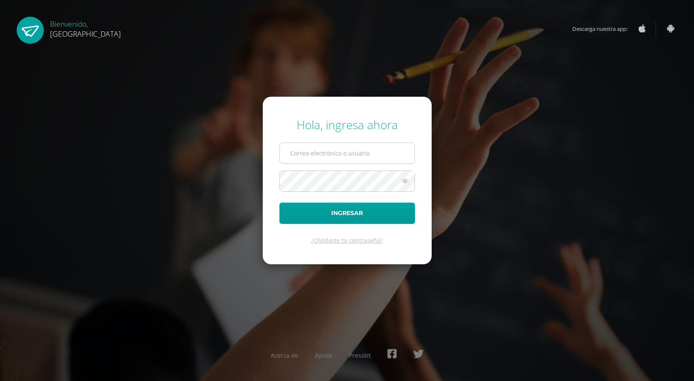
click at [378, 150] on input "text" at bounding box center [347, 153] width 135 height 20
type input "[EMAIL_ADDRESS][DOMAIN_NAME]"
click at [279, 203] on button "Ingresar" at bounding box center [346, 213] width 135 height 21
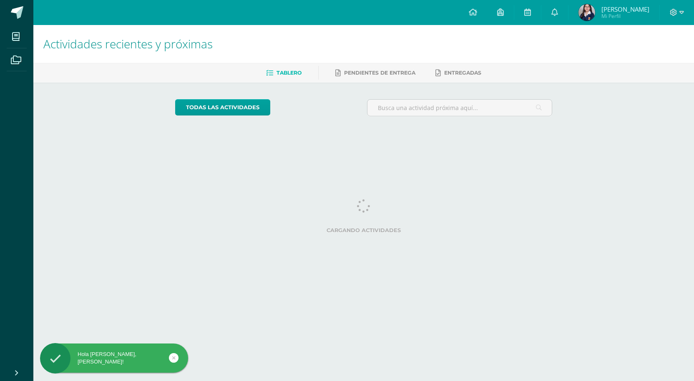
click at [406, 140] on html "Hola Camila Alessandra, bienvenido a Edoo! Mis cursos Archivos Cerrar panel Ase…" at bounding box center [347, 70] width 694 height 140
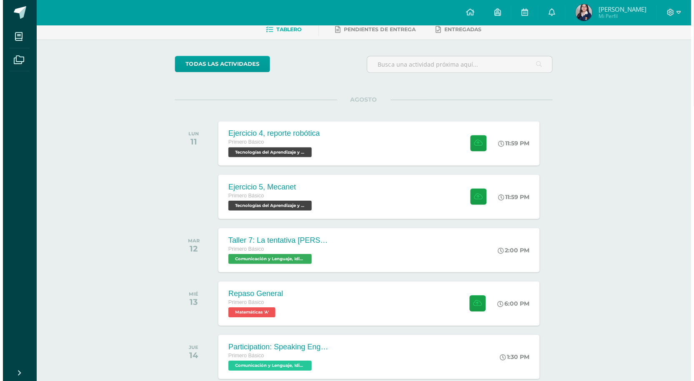
scroll to position [29, 0]
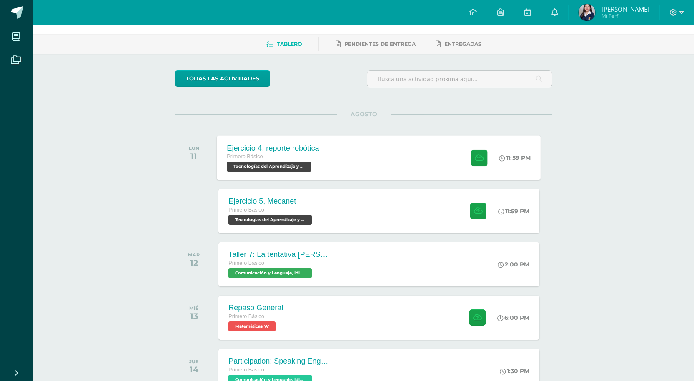
click at [405, 168] on div "Ejercicio 4, reporte robótica Primero Básico Tecnologías del Aprendizaje y la C…" at bounding box center [379, 157] width 324 height 45
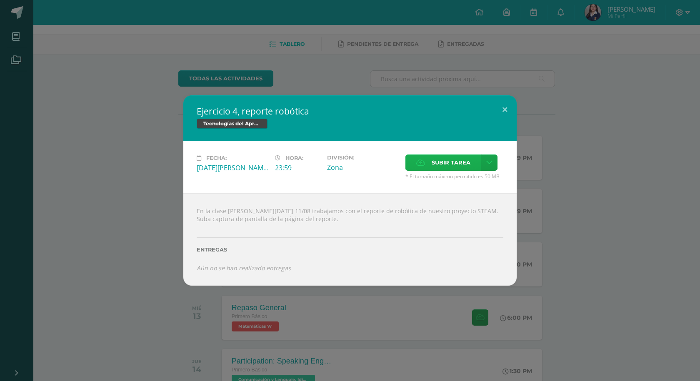
click at [473, 166] on label "Subir tarea" at bounding box center [444, 163] width 76 height 16
click at [0, 0] on input "Subir tarea" at bounding box center [0, 0] width 0 height 0
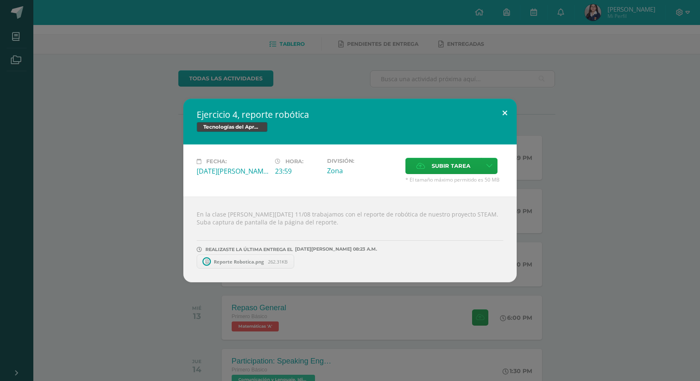
click at [506, 115] on button at bounding box center [505, 113] width 24 height 28
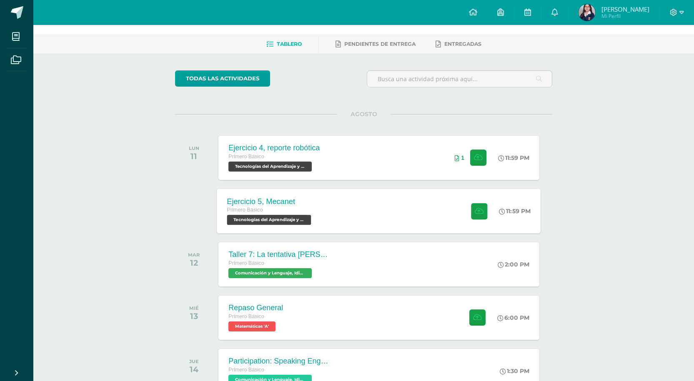
click at [413, 218] on div "Ejercicio 5, Mecanet Primero Básico Tecnologías del Aprendizaje y la Comunicaci…" at bounding box center [379, 211] width 324 height 45
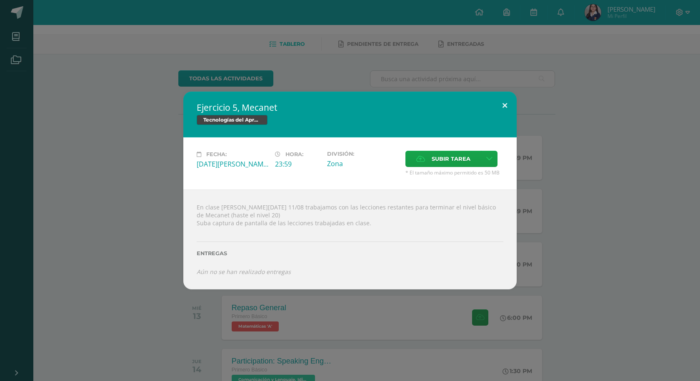
click at [503, 113] on button at bounding box center [505, 106] width 24 height 28
